Goal: Transaction & Acquisition: Subscribe to service/newsletter

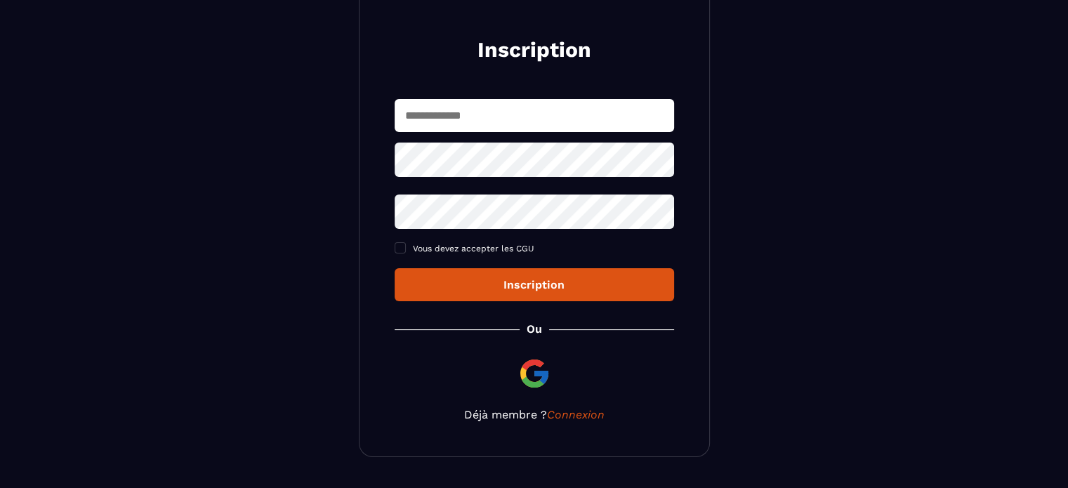
scroll to position [194, 0]
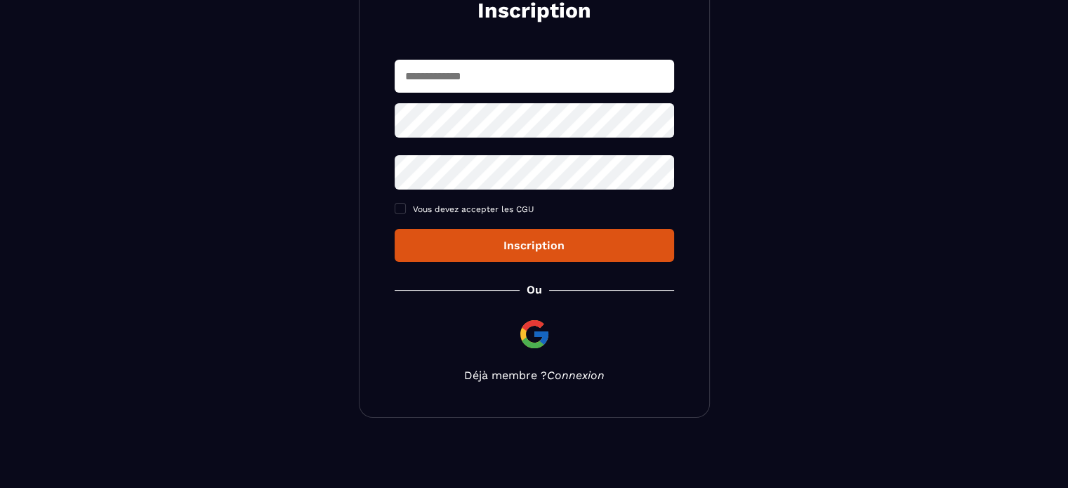
click at [583, 372] on link "Connexion" at bounding box center [576, 375] width 58 height 13
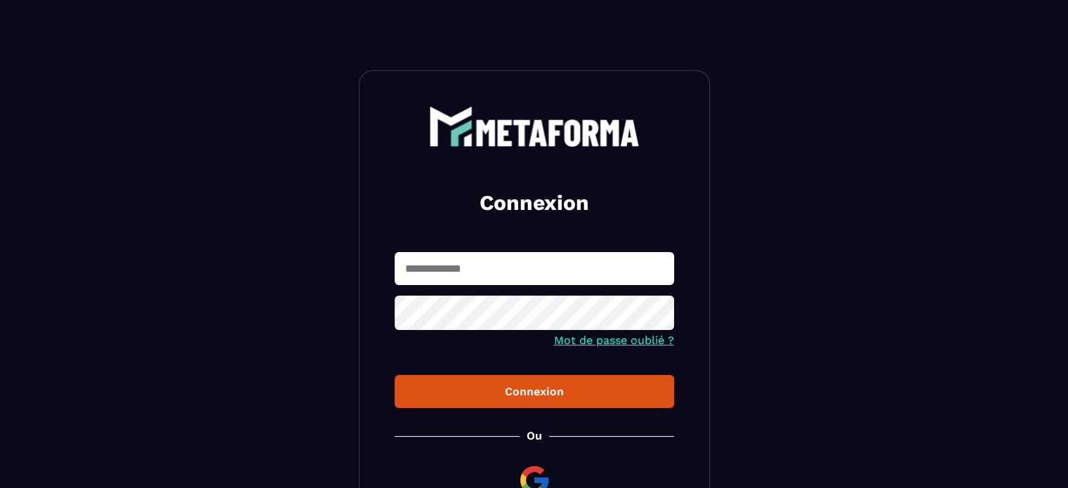
click at [549, 272] on input "text" at bounding box center [534, 268] width 279 height 33
type input "**********"
click at [395, 375] on button "Connexion" at bounding box center [534, 391] width 279 height 33
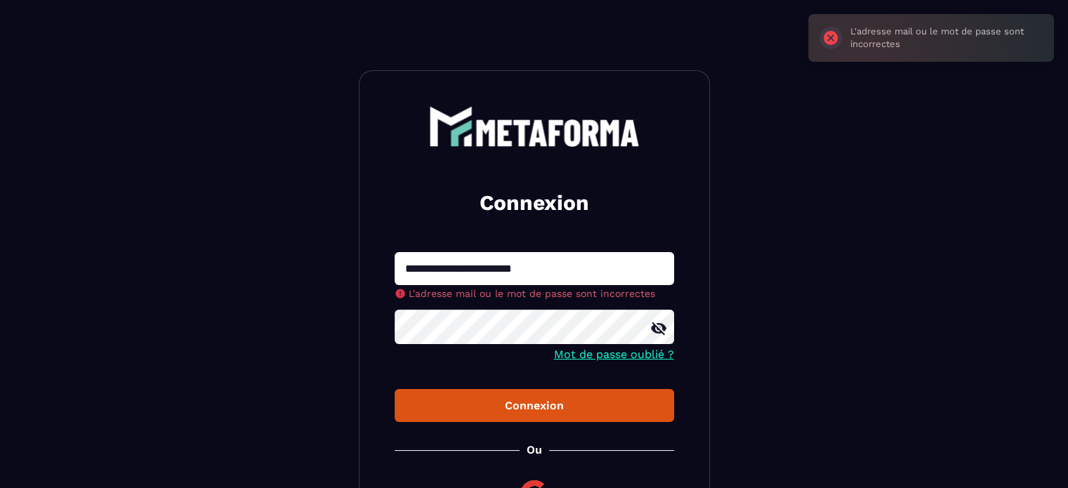
click at [653, 326] on div at bounding box center [534, 329] width 279 height 38
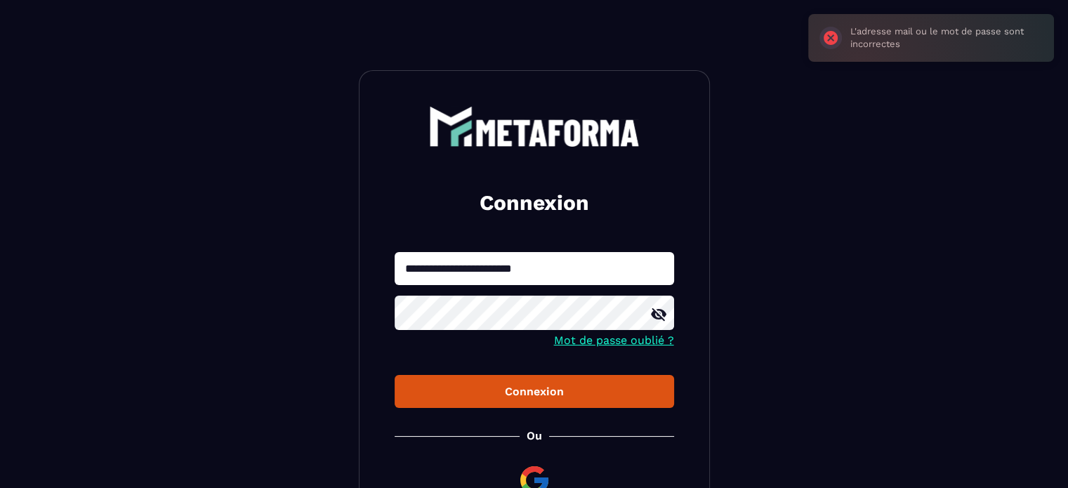
click at [659, 317] on icon at bounding box center [658, 314] width 15 height 13
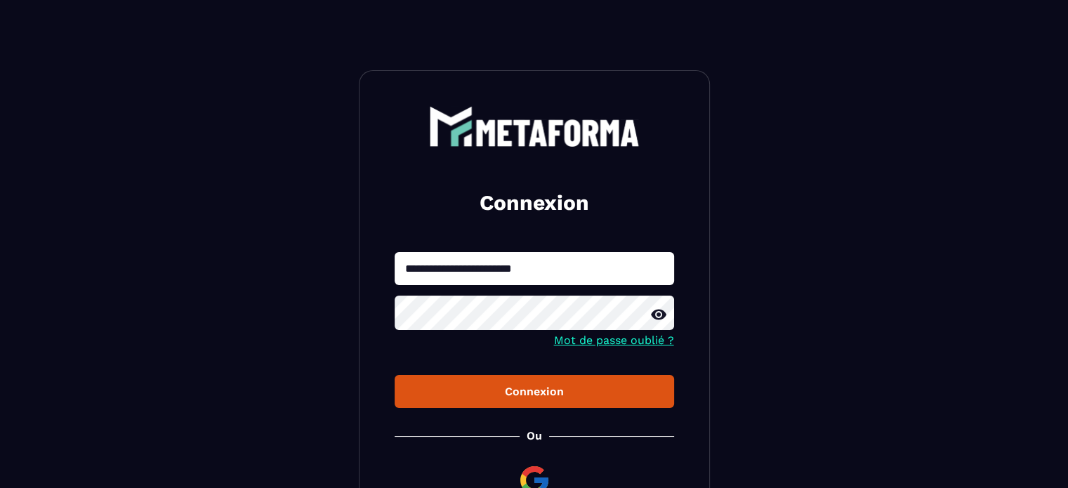
click at [345, 320] on section "**********" at bounding box center [534, 317] width 1068 height 634
click at [395, 375] on button "Connexion" at bounding box center [534, 391] width 279 height 33
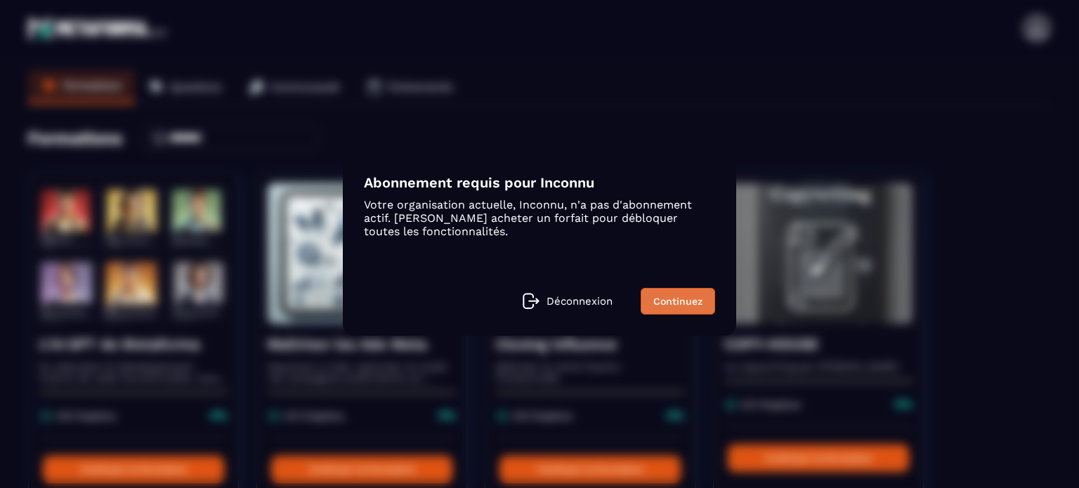
click at [668, 299] on link "Continuez" at bounding box center [677, 301] width 74 height 27
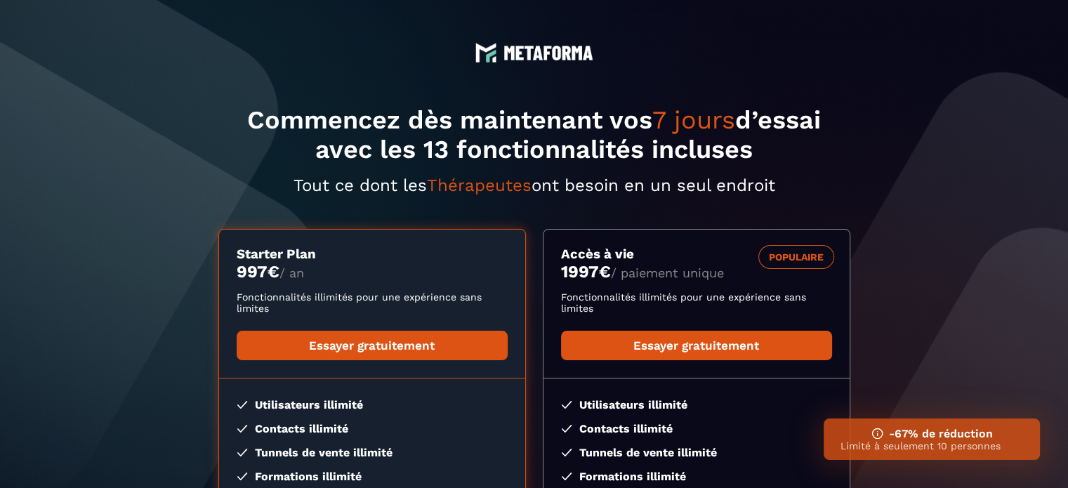
click at [708, 118] on span "7 jours" at bounding box center [693, 119] width 83 height 29
click at [433, 174] on div "Commencez dès maintenant vos 7 jours d’essai avec les 13 fonctionnalités inclus…" at bounding box center [534, 350] width 632 height 491
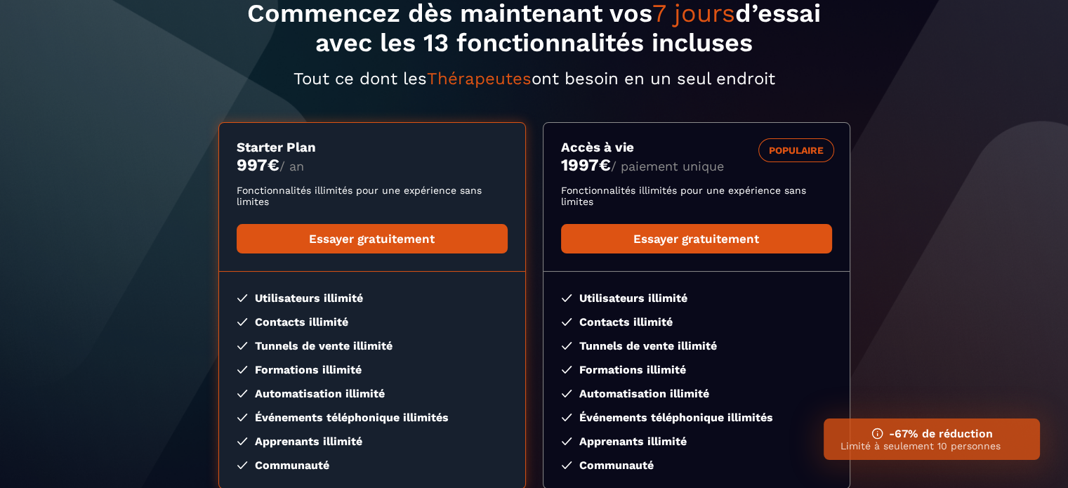
scroll to position [279, 0]
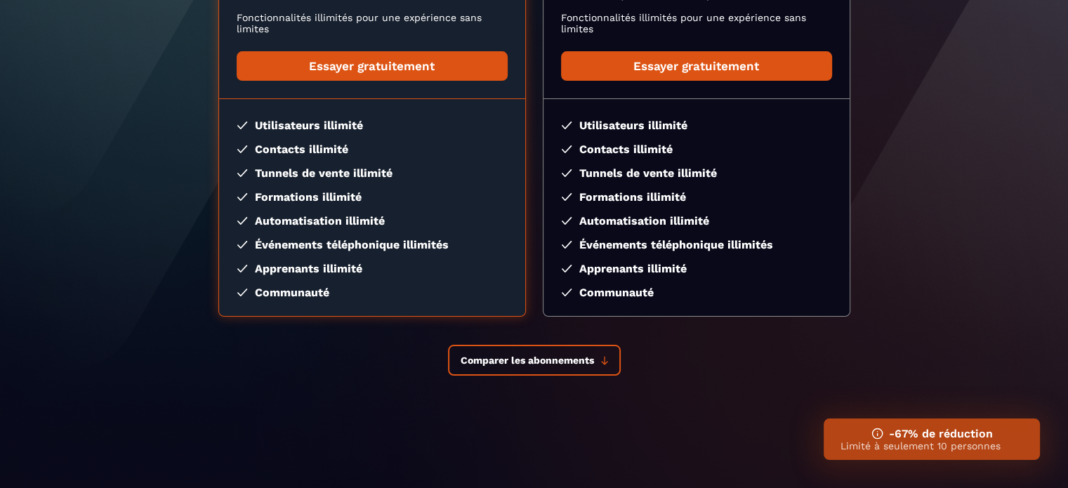
click at [902, 437] on h3 "-67% de réduction" at bounding box center [931, 433] width 183 height 13
click at [461, 351] on button "Comparer les abonnements" at bounding box center [534, 360] width 173 height 31
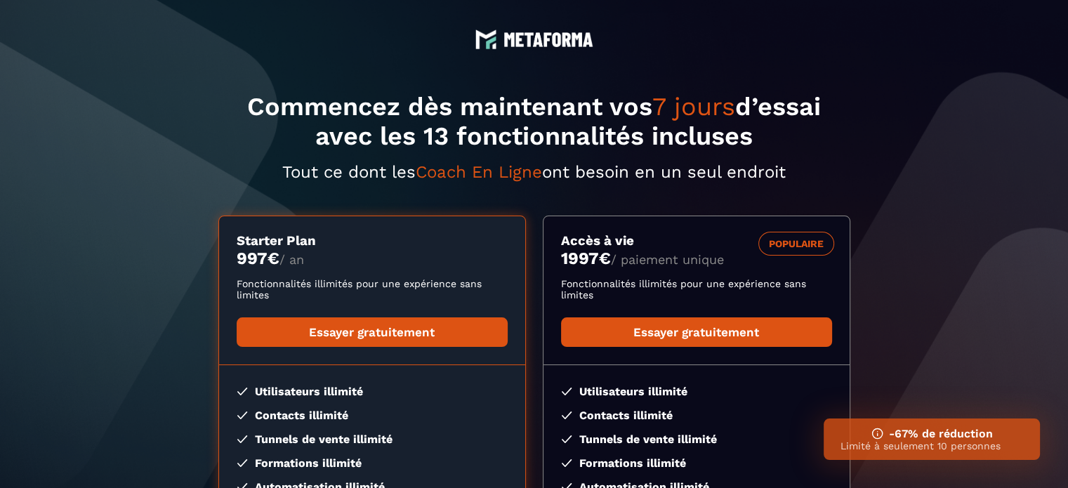
scroll to position [0, 0]
